Goal: Task Accomplishment & Management: Use online tool/utility

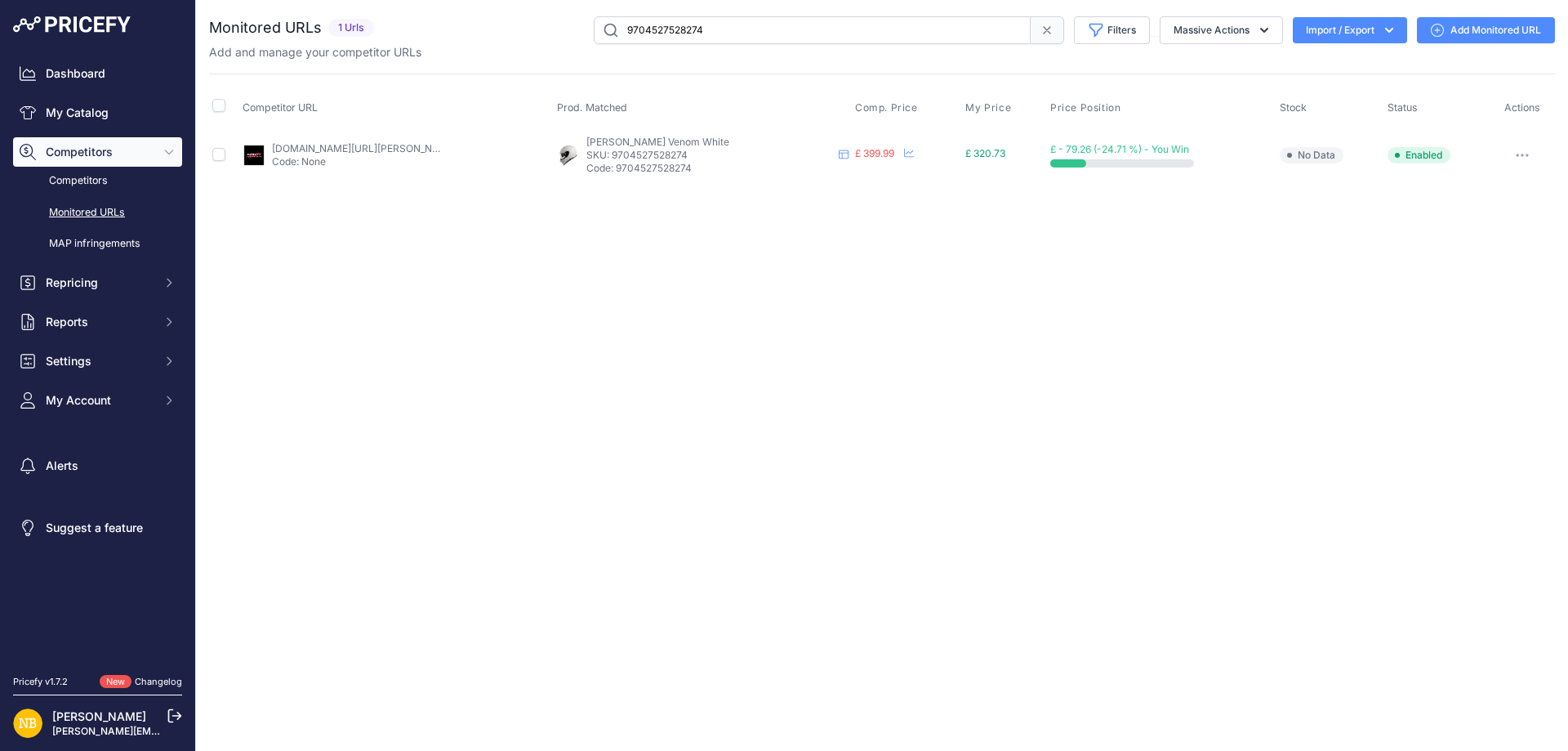
drag, startPoint x: 676, startPoint y: 33, endPoint x: 503, endPoint y: 35, distance: 173.0
click at [503, 35] on div "9704527528274 Filters Saved Filters Set None Competitors Products Out Of Stock …" at bounding box center [968, 31] width 1174 height 28
paste input "85342493010"
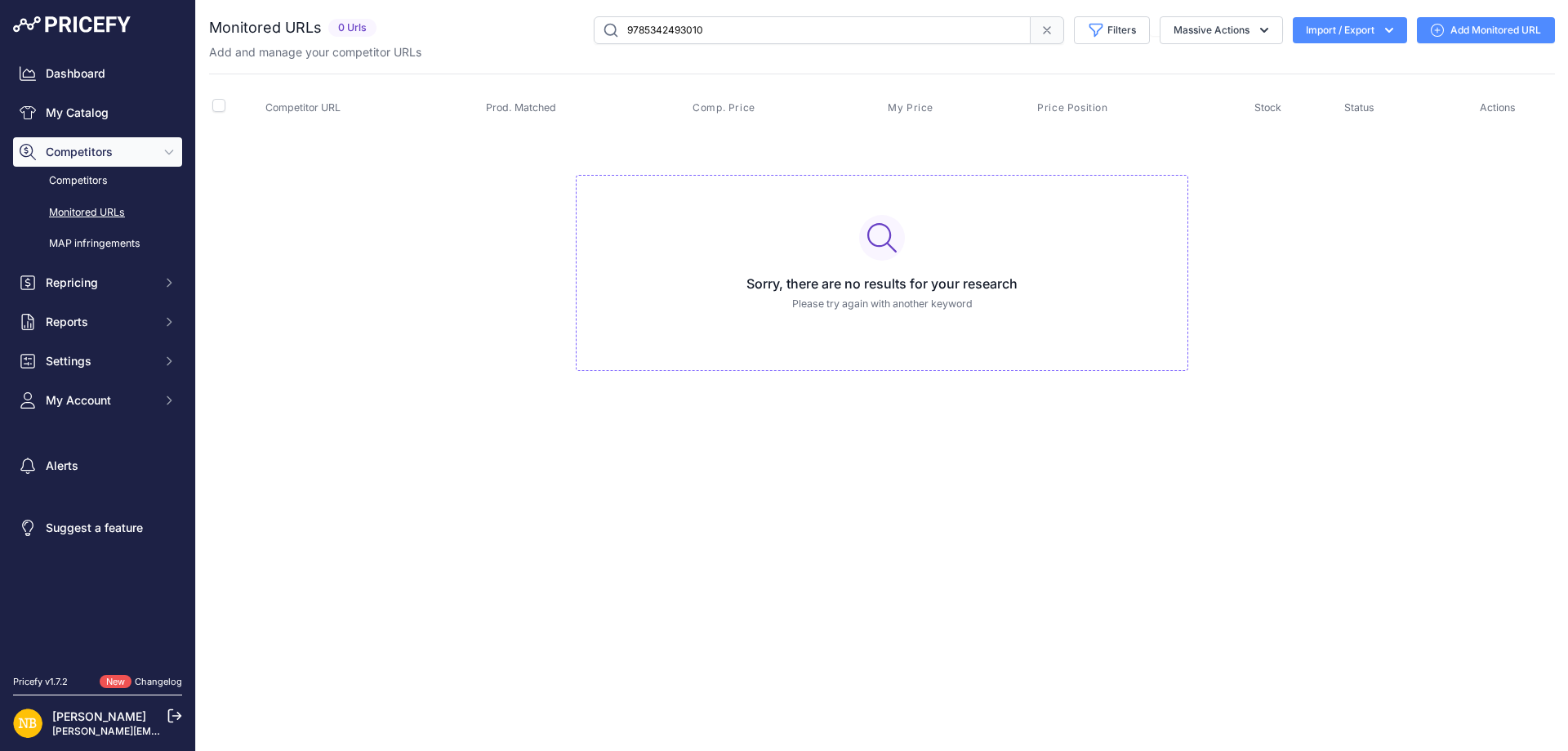
drag, startPoint x: 772, startPoint y: 27, endPoint x: 455, endPoint y: 60, distance: 318.7
click at [456, 61] on div "Monitored URLs 0 Urls" at bounding box center [881, 210] width 1346 height 387
click at [814, 710] on div "Close You are not connected to the internet." at bounding box center [881, 375] width 1372 height 751
drag, startPoint x: 765, startPoint y: 29, endPoint x: 288, endPoint y: 39, distance: 477.1
click at [288, 39] on div "Monitored URLs 0 Urls" at bounding box center [881, 31] width 1346 height 28
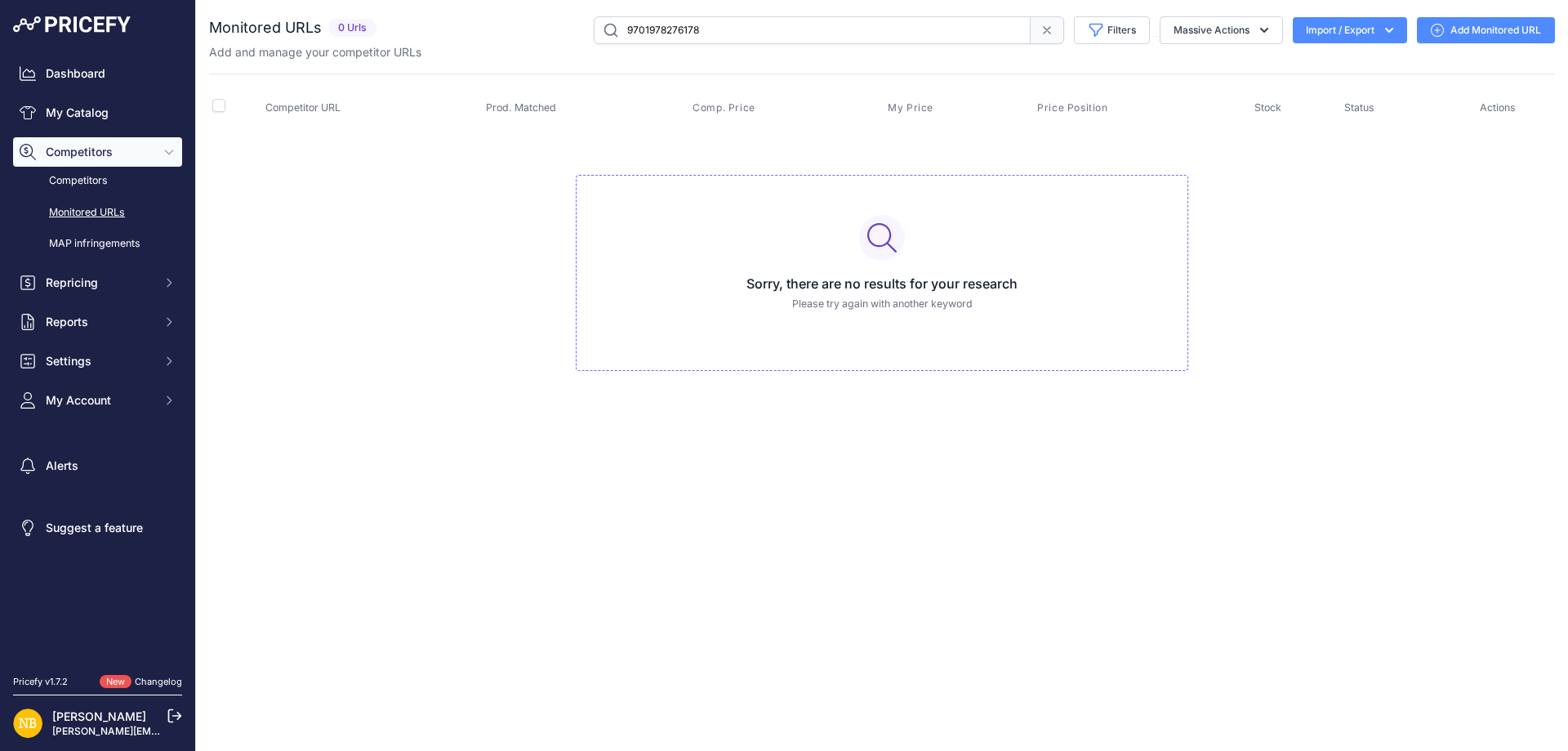
paste input "[URL][DOMAIN_NAME]"
type input "[URL][DOMAIN_NAME]"
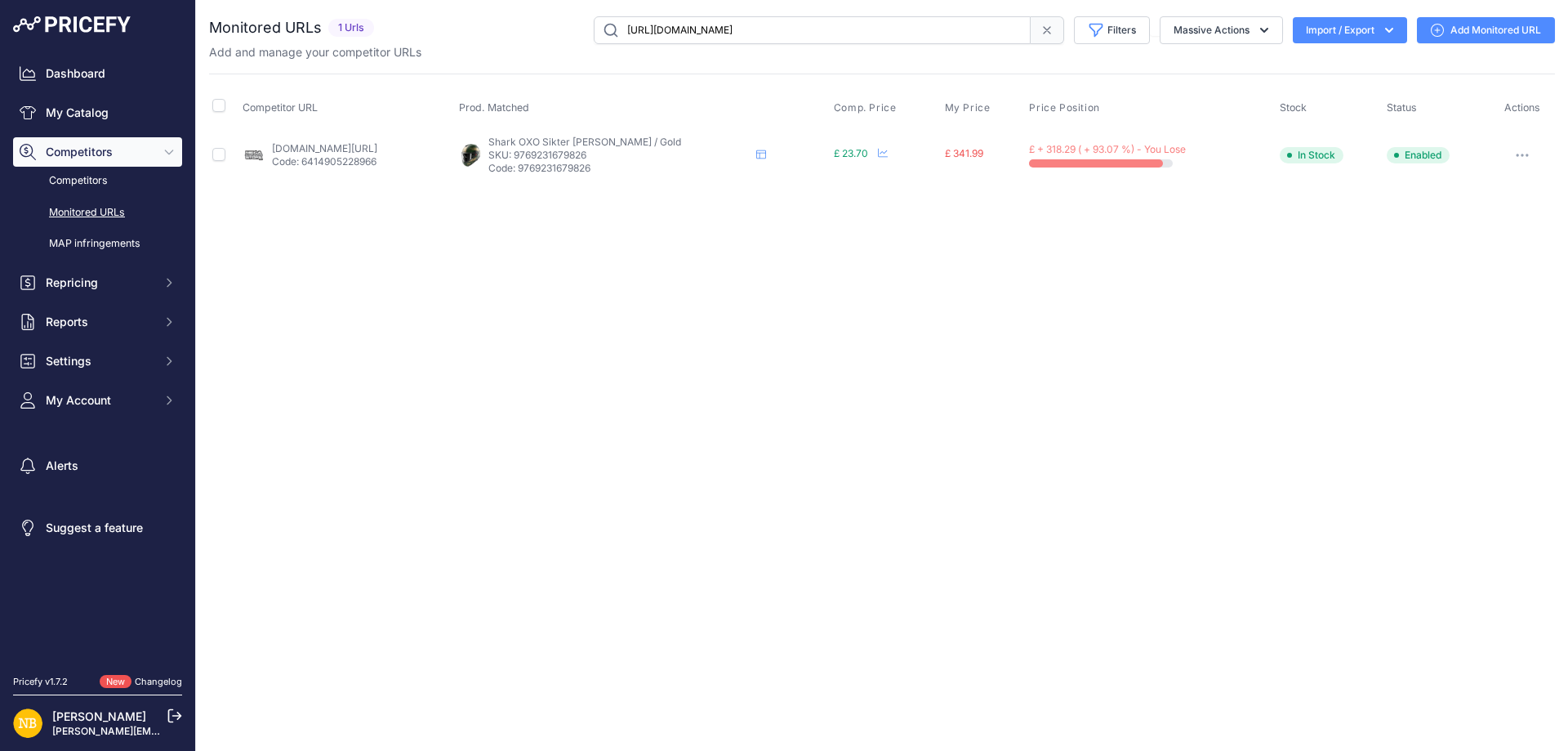
drag, startPoint x: 598, startPoint y: 153, endPoint x: 672, endPoint y: 152, distance: 74.0
click at [672, 152] on p "SKU: 9769231679826" at bounding box center [619, 154] width 261 height 13
copy p "9769231679826"
click at [704, 29] on input "[URL][DOMAIN_NAME]" at bounding box center [812, 31] width 437 height 28
paste input "9769231679826"
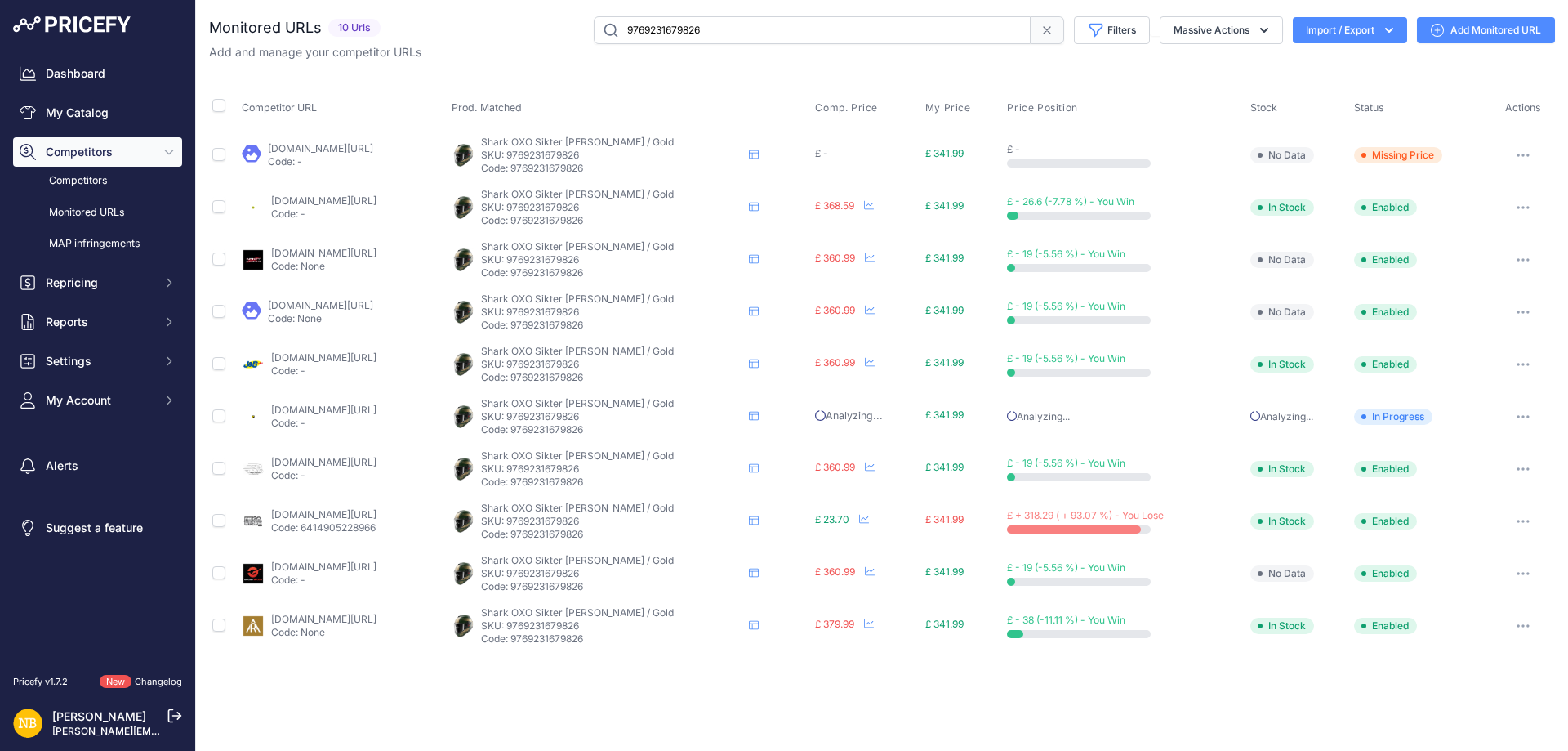
click at [1522, 524] on button "button" at bounding box center [1523, 520] width 33 height 23
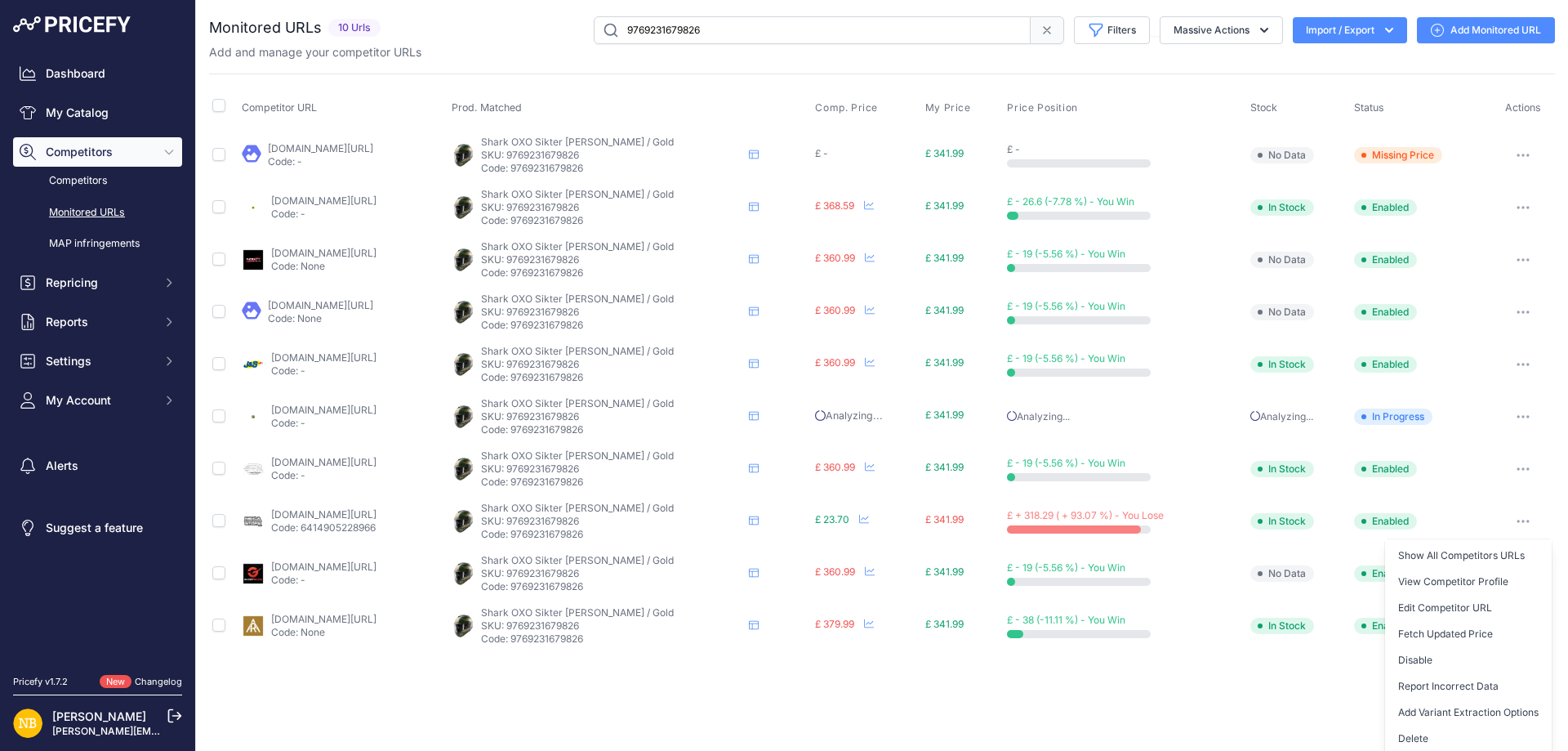
click at [888, 712] on div "Close You are not connected to the internet." at bounding box center [881, 375] width 1372 height 751
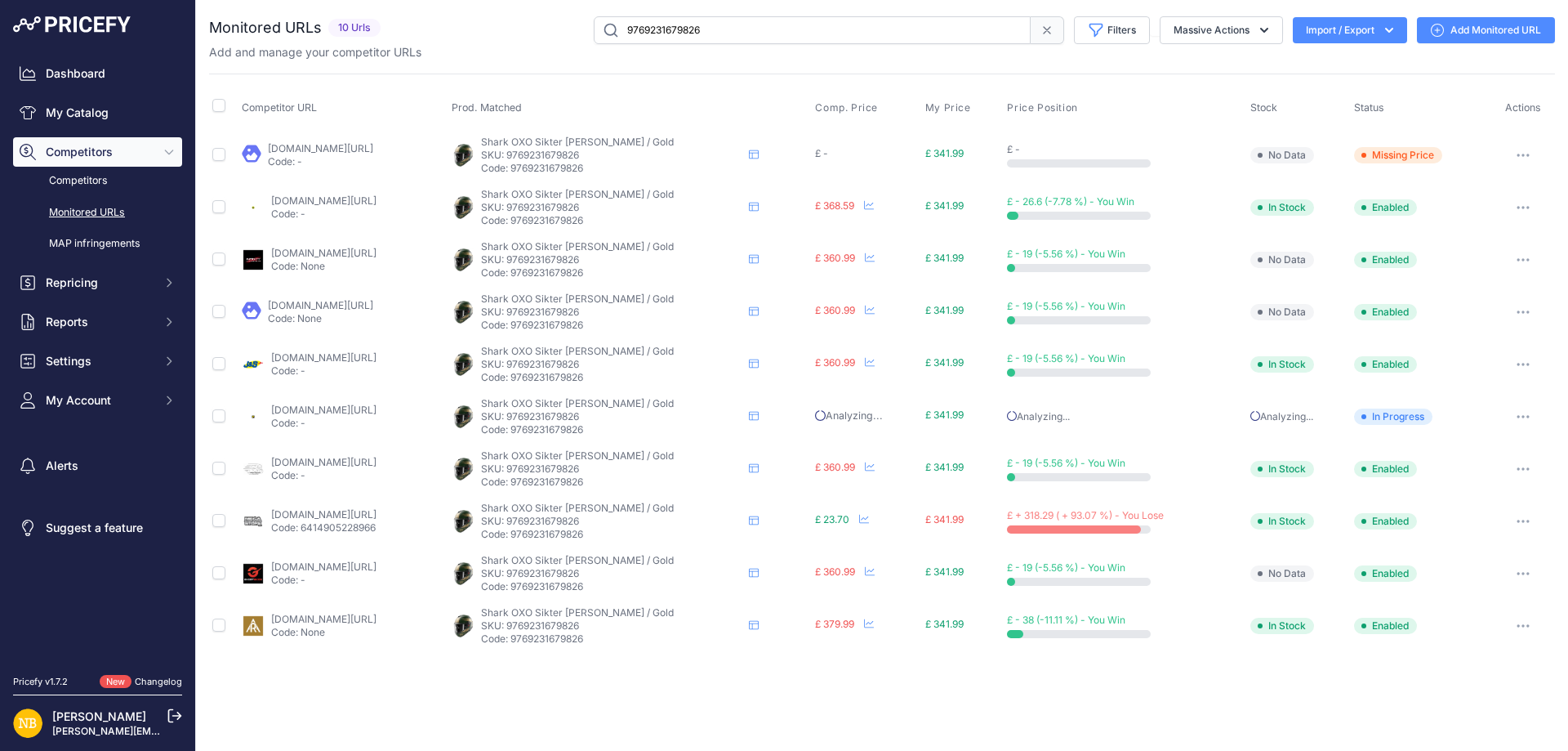
drag, startPoint x: 407, startPoint y: 25, endPoint x: 376, endPoint y: 27, distance: 31.1
click at [377, 30] on div "Monitored URLs 10 Urls None" at bounding box center [881, 31] width 1346 height 28
paste input "596107784530"
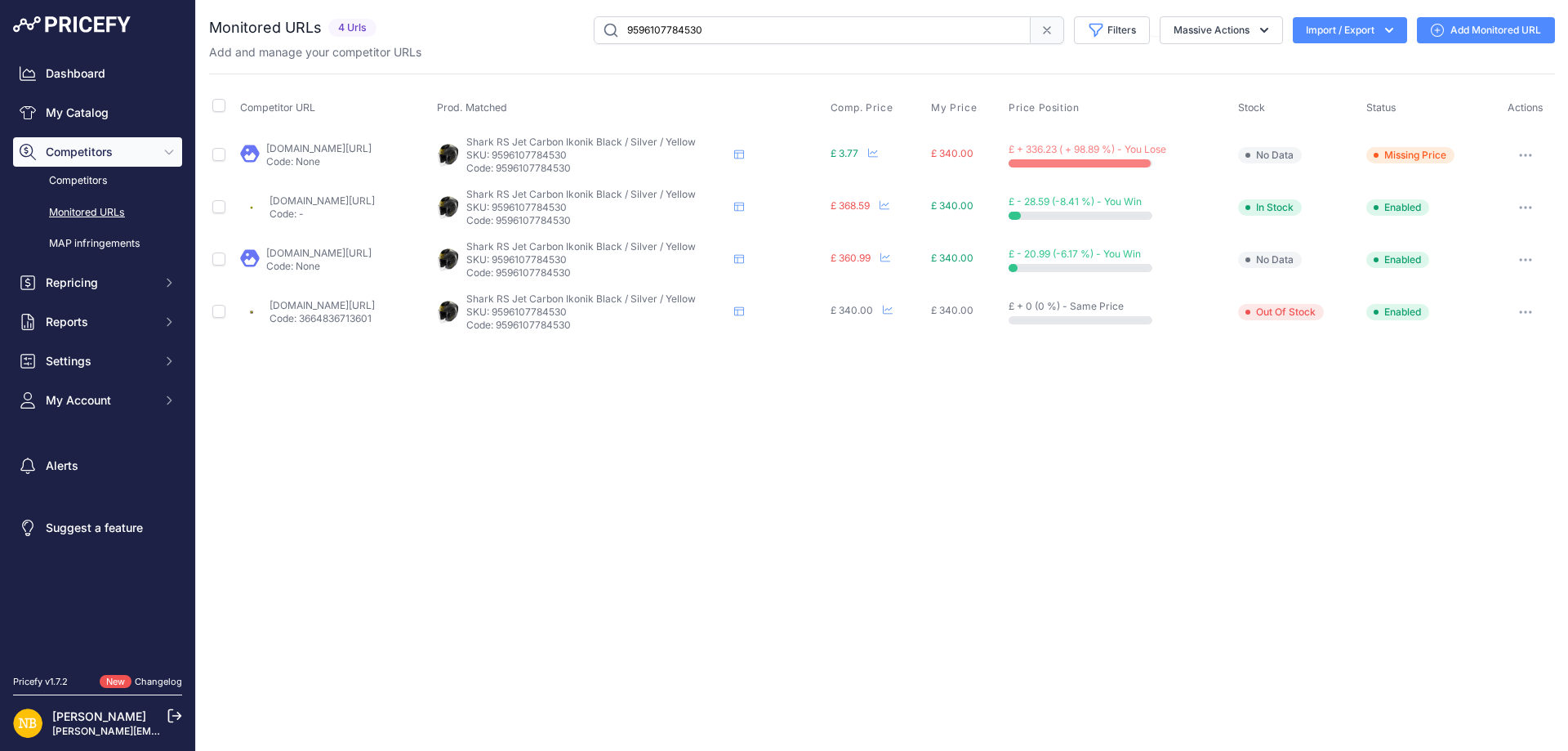
drag, startPoint x: 745, startPoint y: 40, endPoint x: 225, endPoint y: 27, distance: 520.2
click at [223, 27] on div "Monitored URLs 4 Urls" at bounding box center [881, 31] width 1346 height 28
paste input "10223532179794"
type input "10223532179794"
